Goal: Find contact information: Obtain details needed to contact an individual or organization

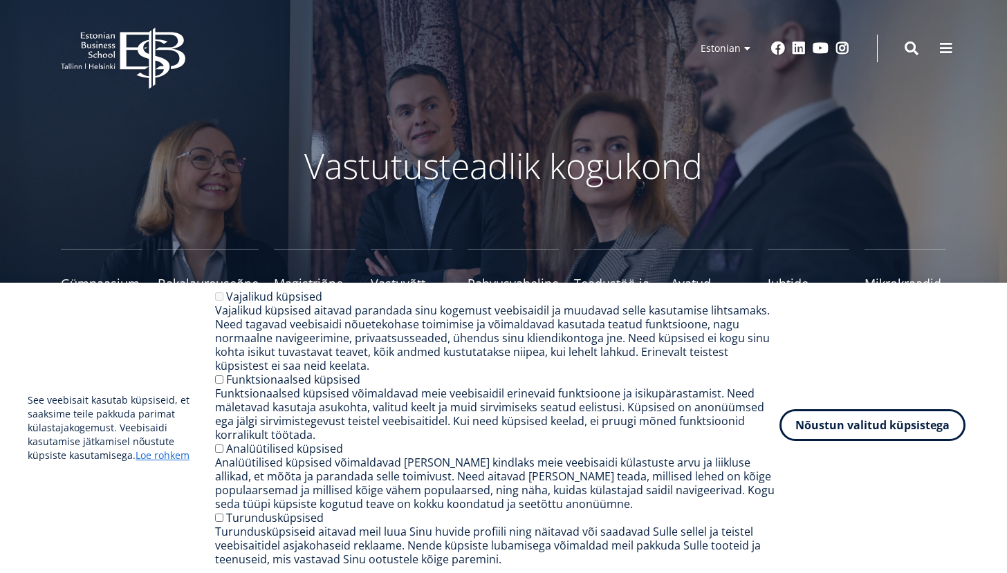
click at [866, 429] on button "Nõustun valitud küpsistega" at bounding box center [872, 425] width 186 height 32
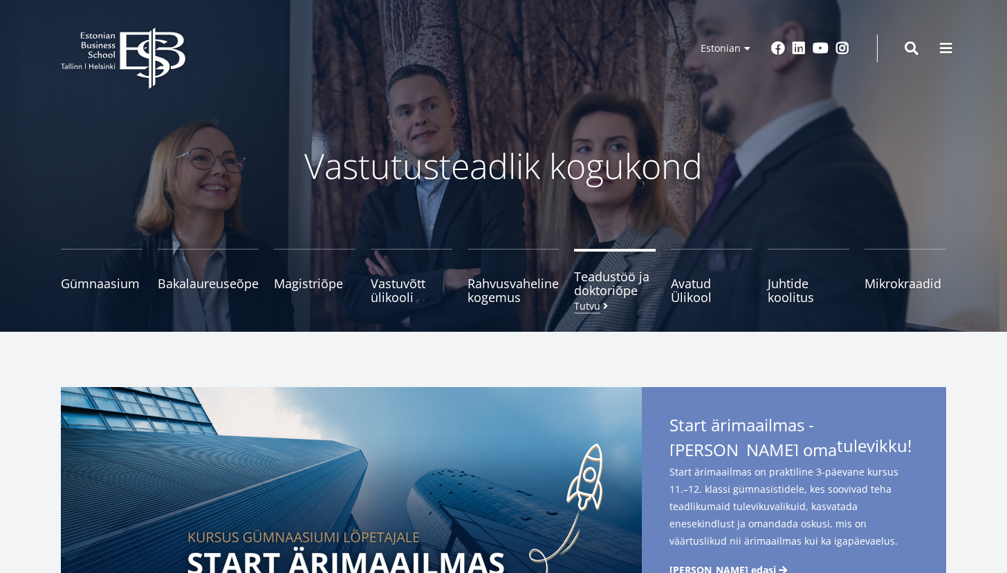
click at [595, 288] on span "Teadustöö ja doktoriõpe Tutvu" at bounding box center [615, 284] width 82 height 28
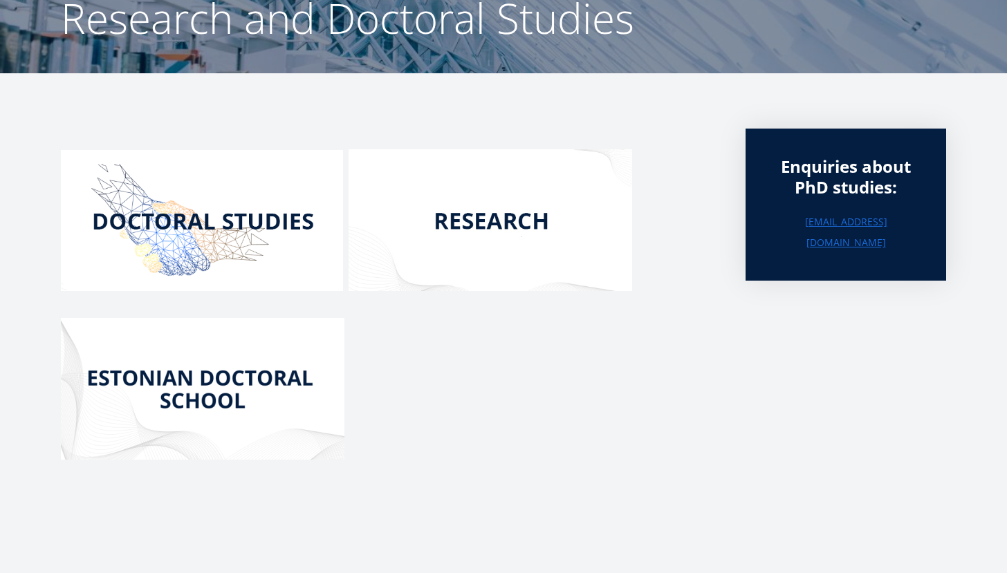
scroll to position [151, 0]
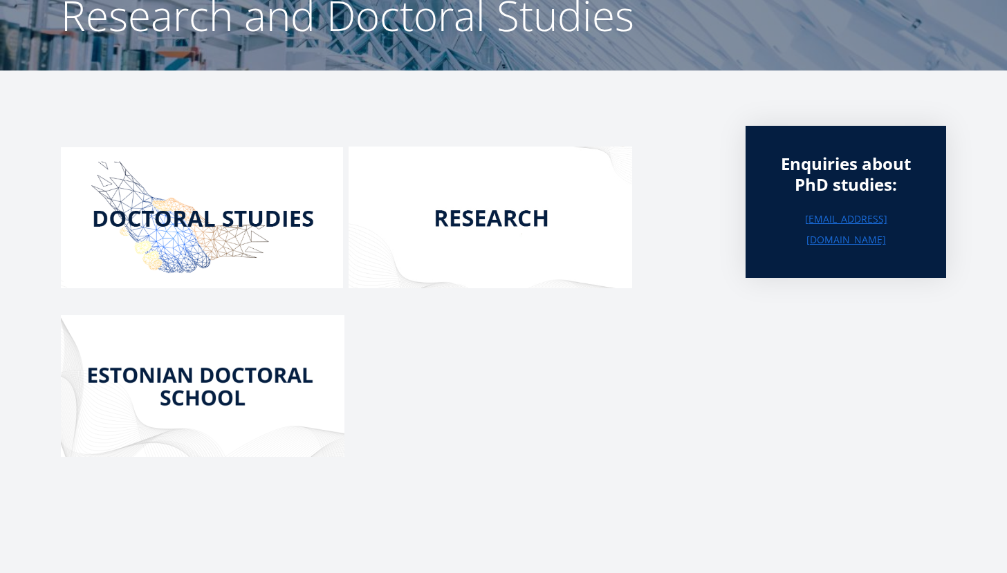
click at [266, 228] on img at bounding box center [202, 217] width 282 height 141
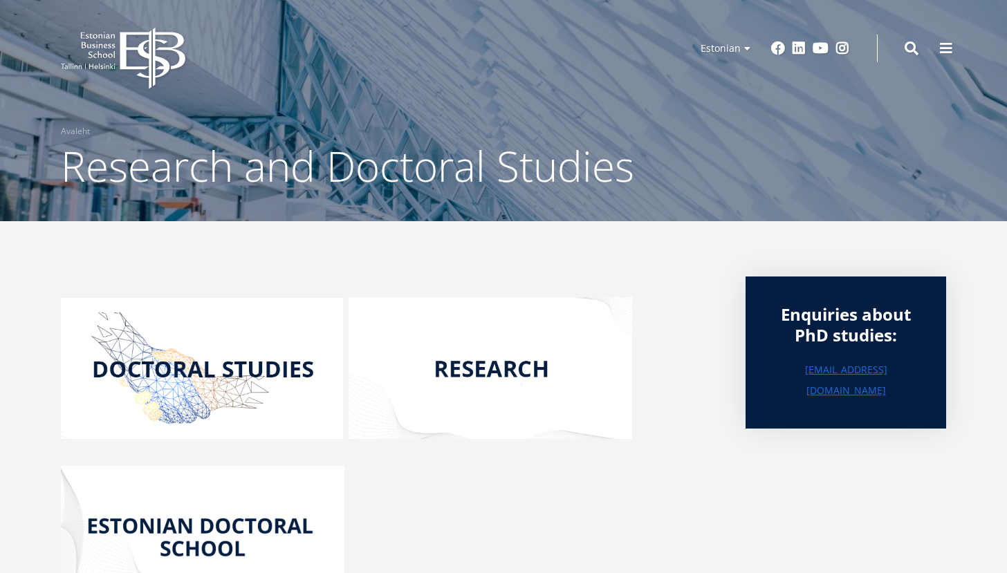
scroll to position [0, 0]
click at [159, 64] on icon "EBS Logo Created with Sketch." at bounding box center [123, 59] width 124 height 62
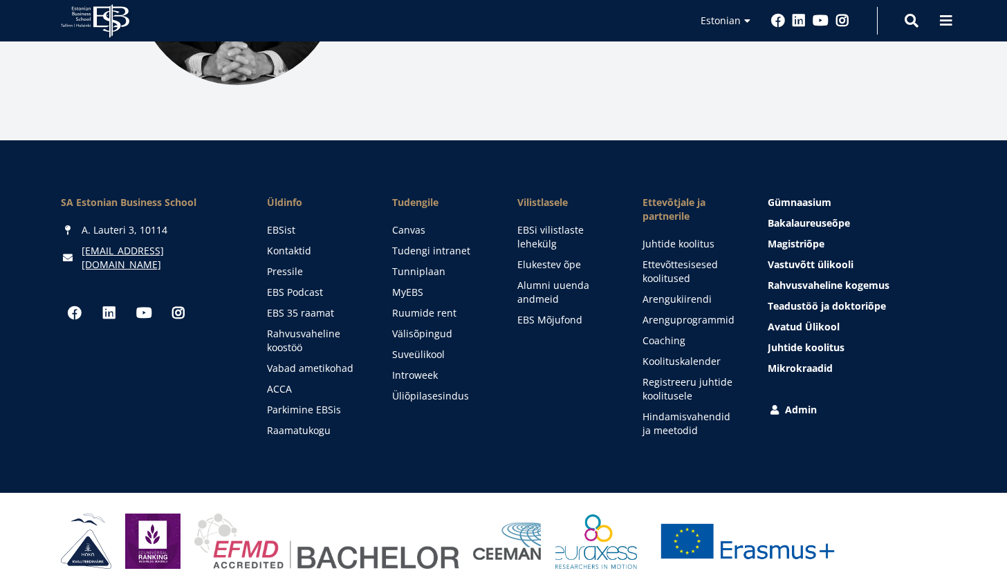
scroll to position [1999, 0]
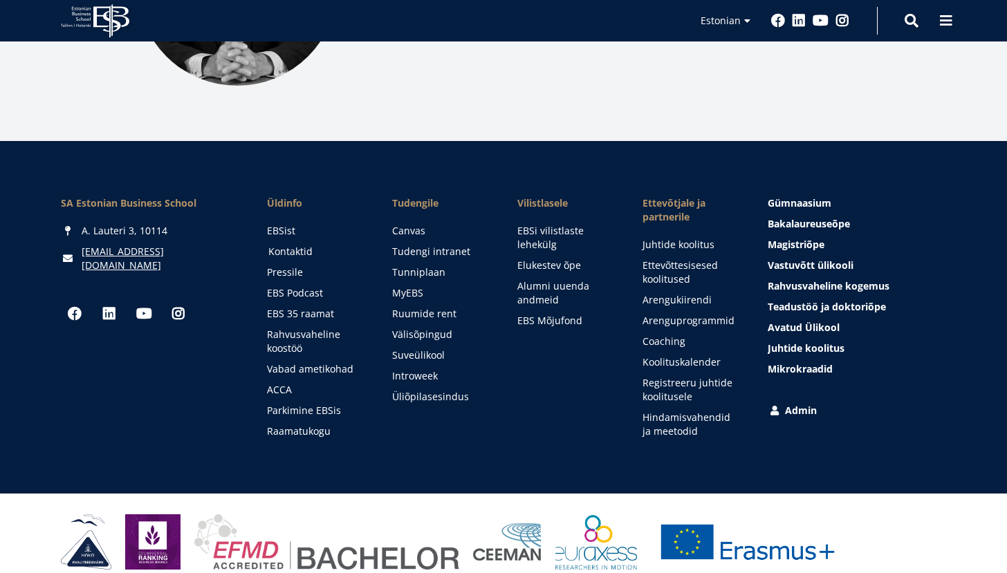
click at [292, 245] on link "Kontaktid" at bounding box center [317, 252] width 98 height 14
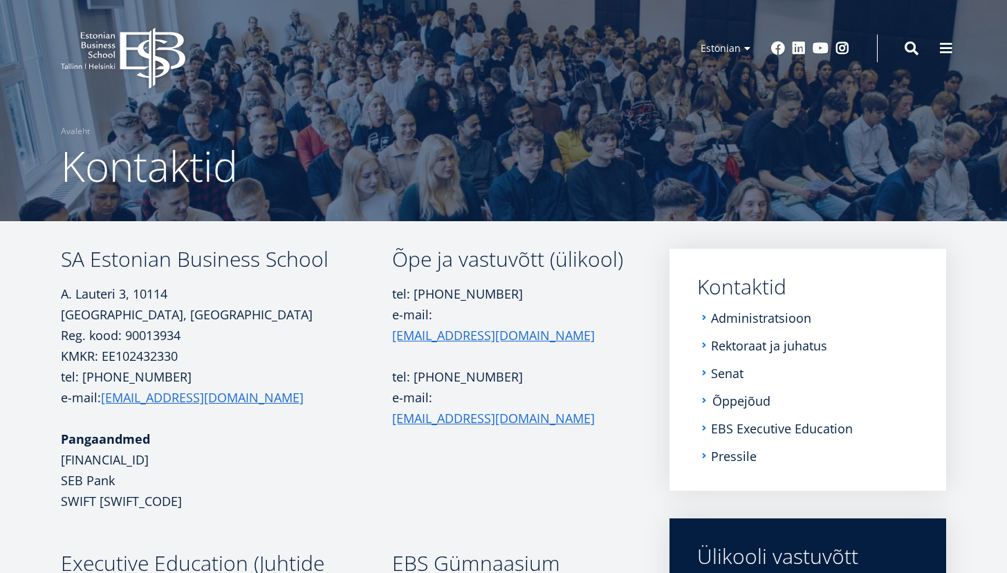
click at [726, 402] on link "Õppejõud" at bounding box center [741, 401] width 58 height 14
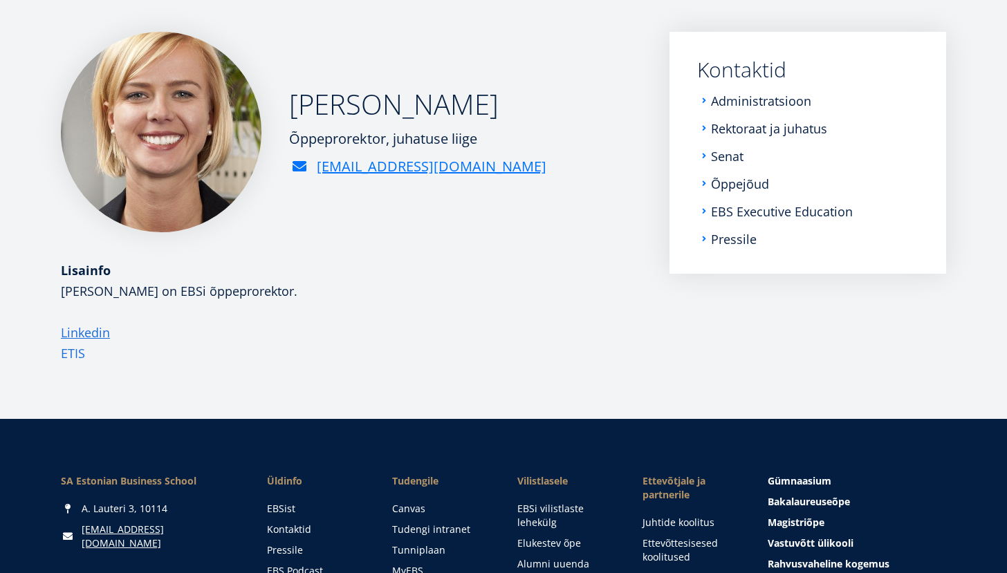
scroll to position [205, 0]
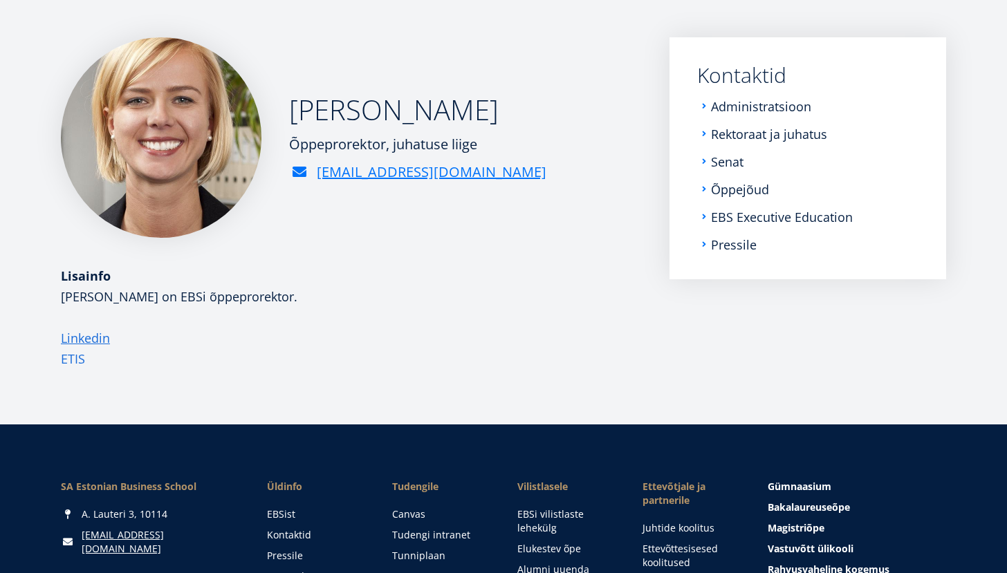
click at [71, 360] on link "ETIS" at bounding box center [73, 359] width 24 height 21
